Goal: Find specific page/section: Find specific page/section

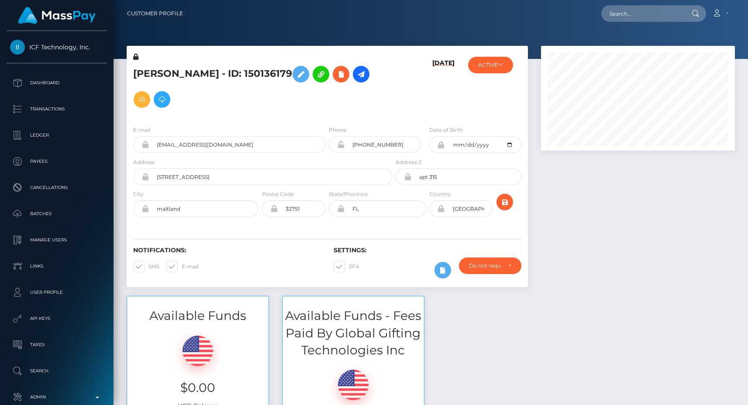
scroll to position [105, 194]
click at [232, 147] on input "[EMAIL_ADDRESS][DOMAIN_NAME]" at bounding box center [237, 144] width 176 height 17
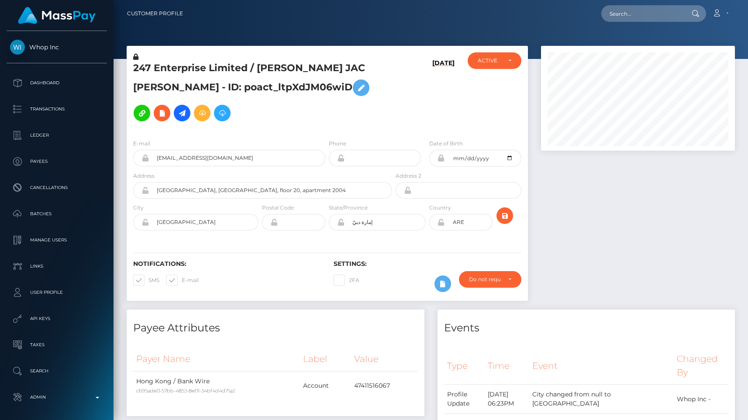
scroll to position [105, 194]
click at [644, 19] on input "text" at bounding box center [642, 13] width 82 height 17
paste input "d4bc6142-673e-11f0-b1fb-02a8c2768cb9"
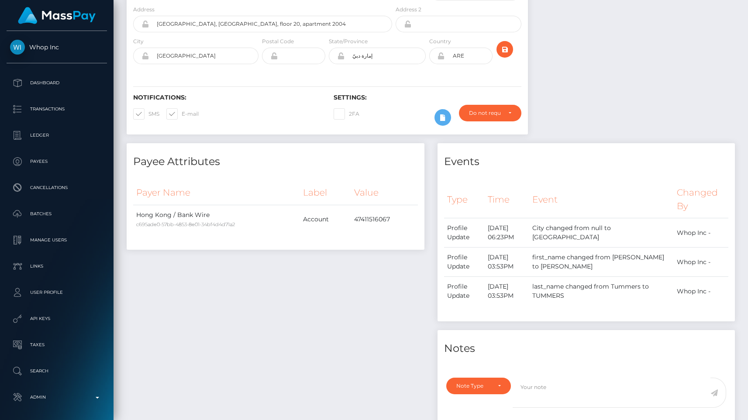
scroll to position [0, 0]
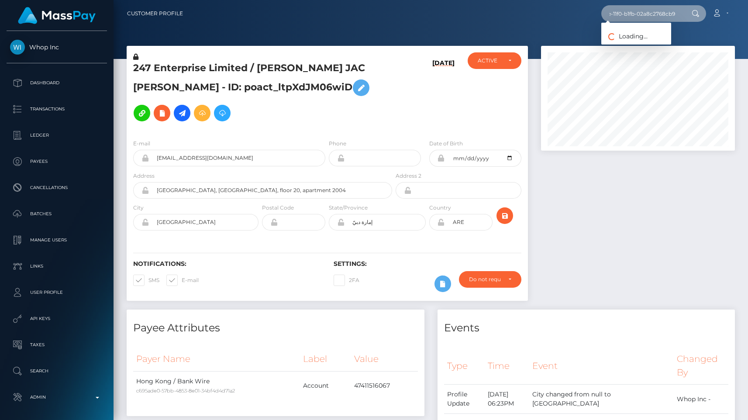
type input "d4bc6142-673e-11f0-b1fb-02a8c2768cb9"
click at [659, 11] on input "d4bc6142-673e-11f0-b1fb-02a8c2768cb9" at bounding box center [642, 13] width 82 height 17
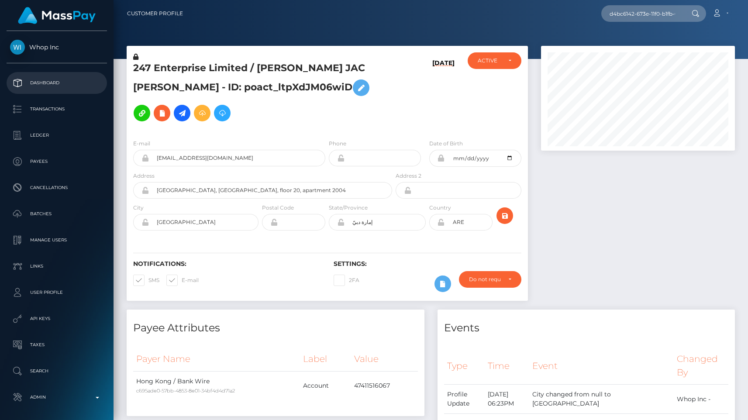
click at [32, 85] on p "Dashboard" at bounding box center [56, 82] width 93 height 13
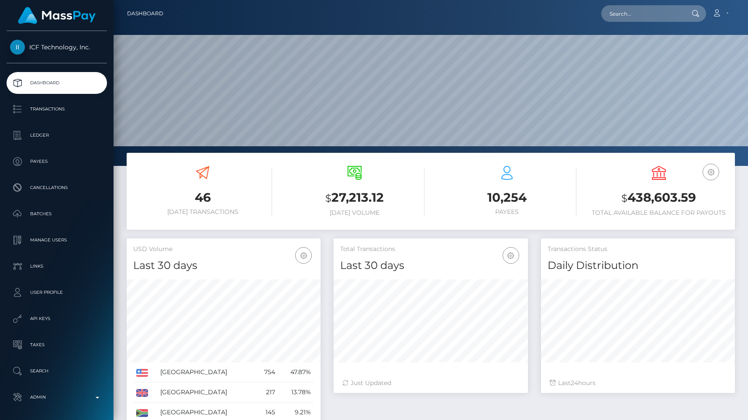
scroll to position [155, 194]
click at [631, 10] on input "text" at bounding box center [642, 13] width 82 height 17
paste input "d4bc6142-673e-11f0-b1fb-02a8c2768cb9"
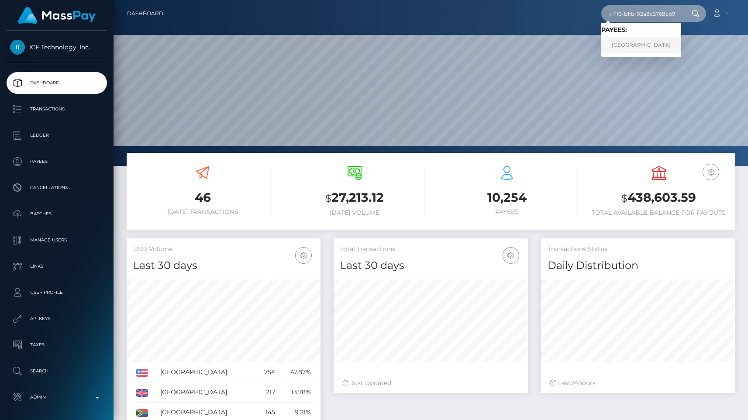
type input "d4bc6142-673e-11f0-b1fb-02a8c2768cb9"
click at [646, 41] on link "Capital Complex" at bounding box center [641, 45] width 80 height 16
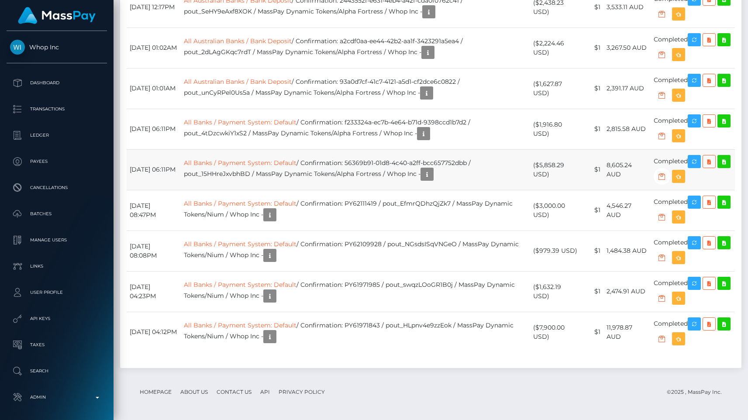
scroll to position [1189, 0]
